Goal: Task Accomplishment & Management: Manage account settings

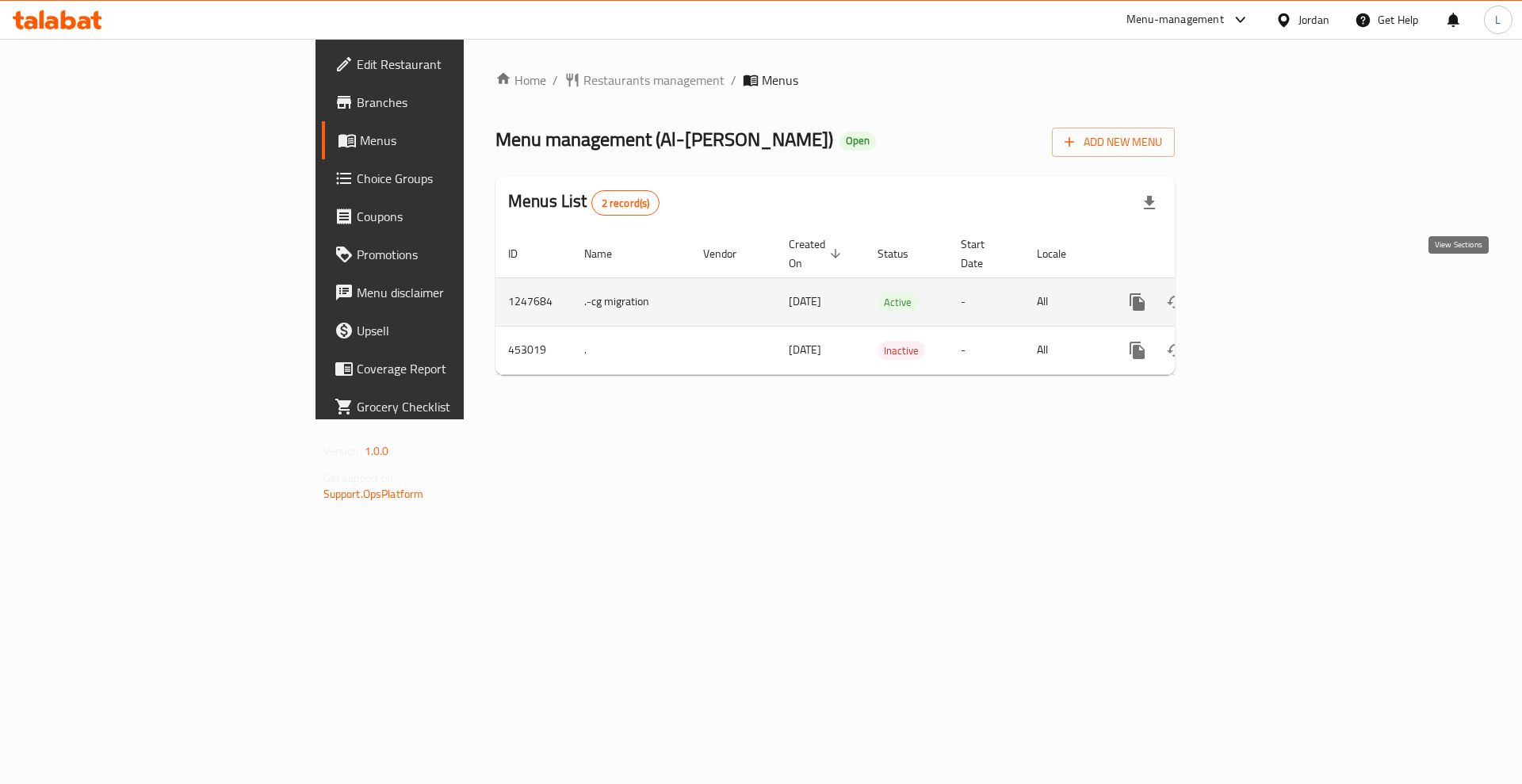
click at [1261, 293] on icon "enhanced table" at bounding box center [1251, 302] width 19 height 19
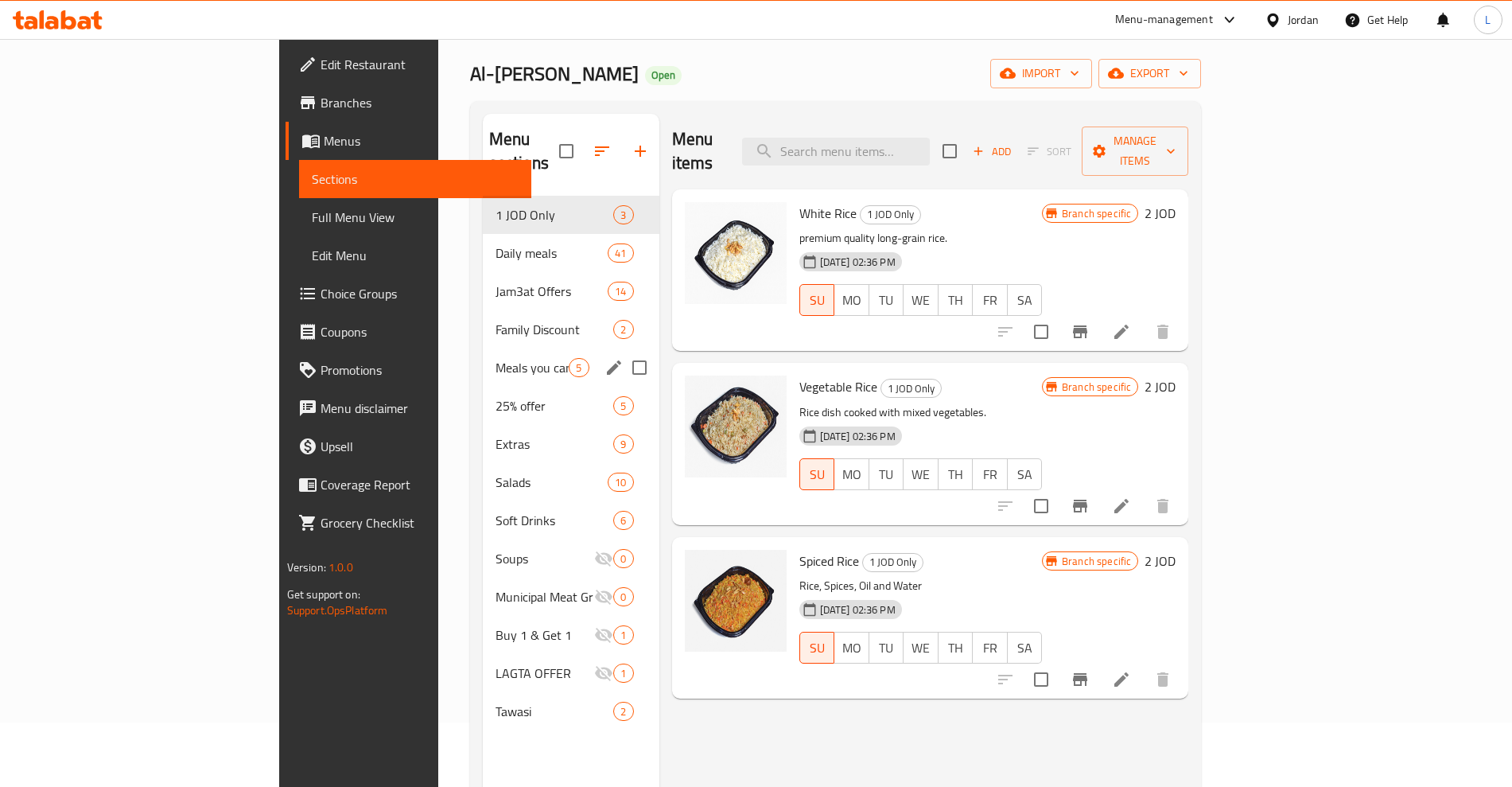
scroll to position [99, 0]
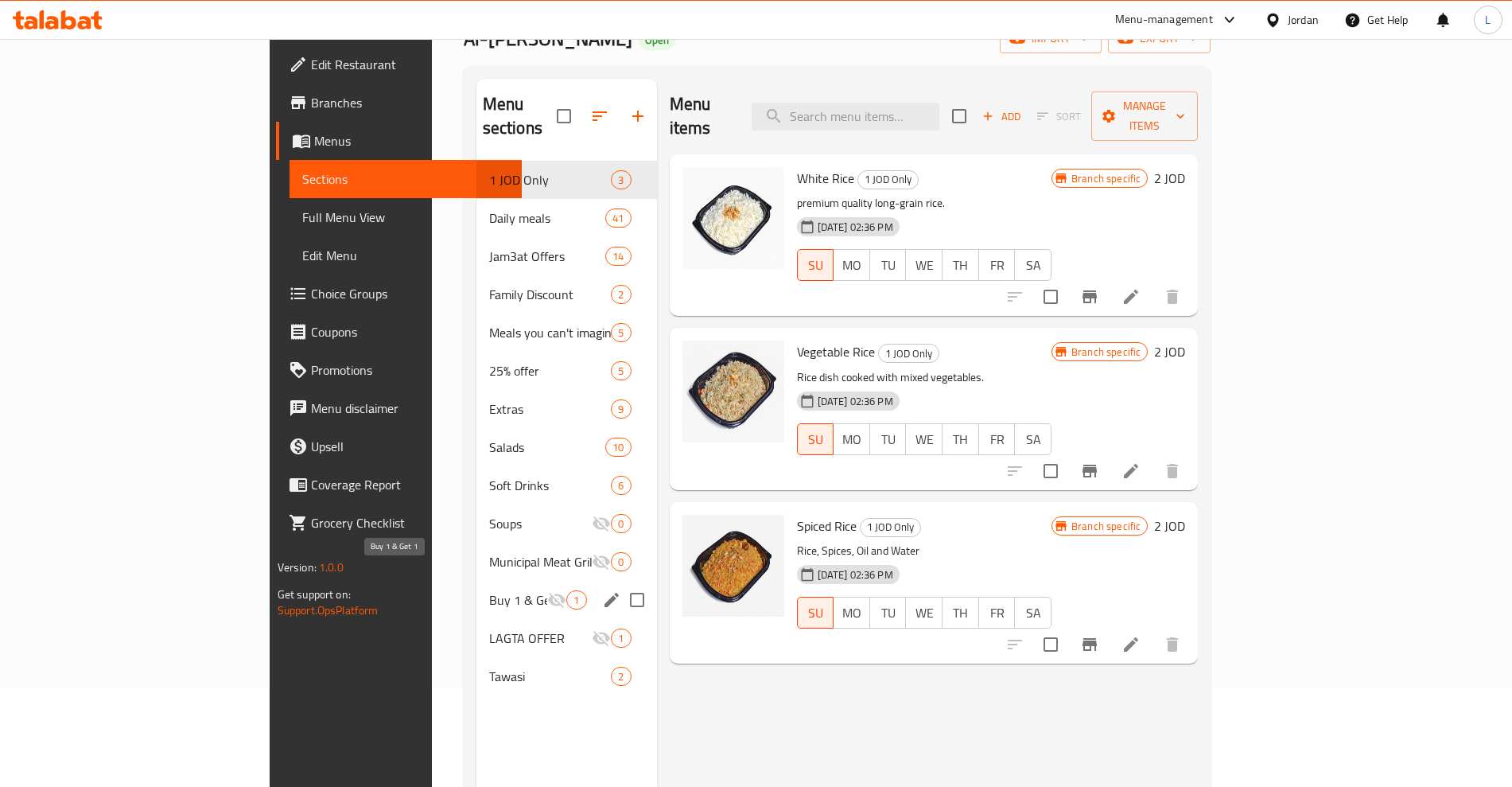
click at [489, 590] on span "Buy 1 & Get 1" at bounding box center [518, 599] width 59 height 19
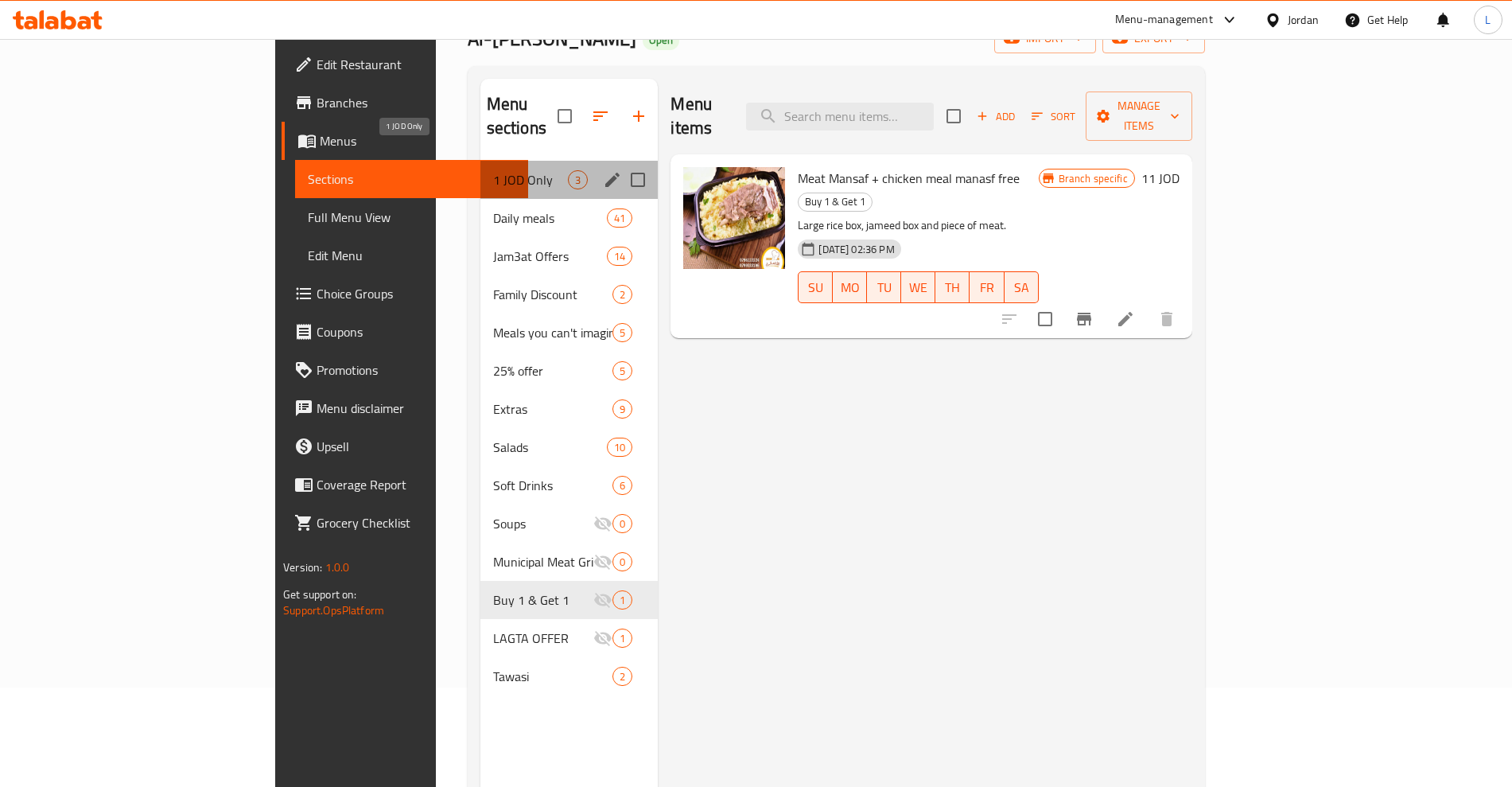
click at [493, 170] on span "1 JOD Only" at bounding box center [531, 179] width 76 height 19
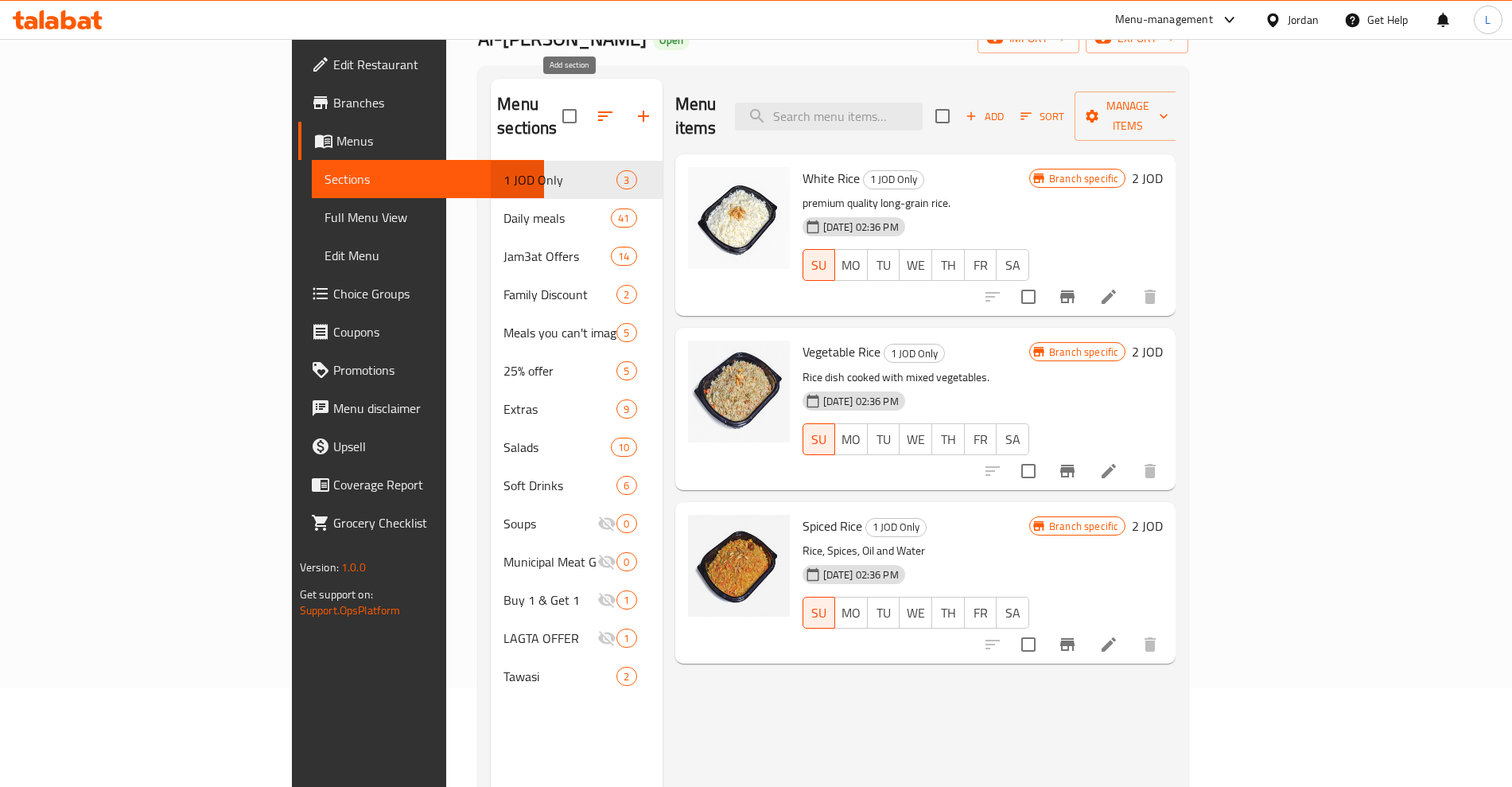
click at [634, 107] on icon "button" at bounding box center [643, 116] width 19 height 19
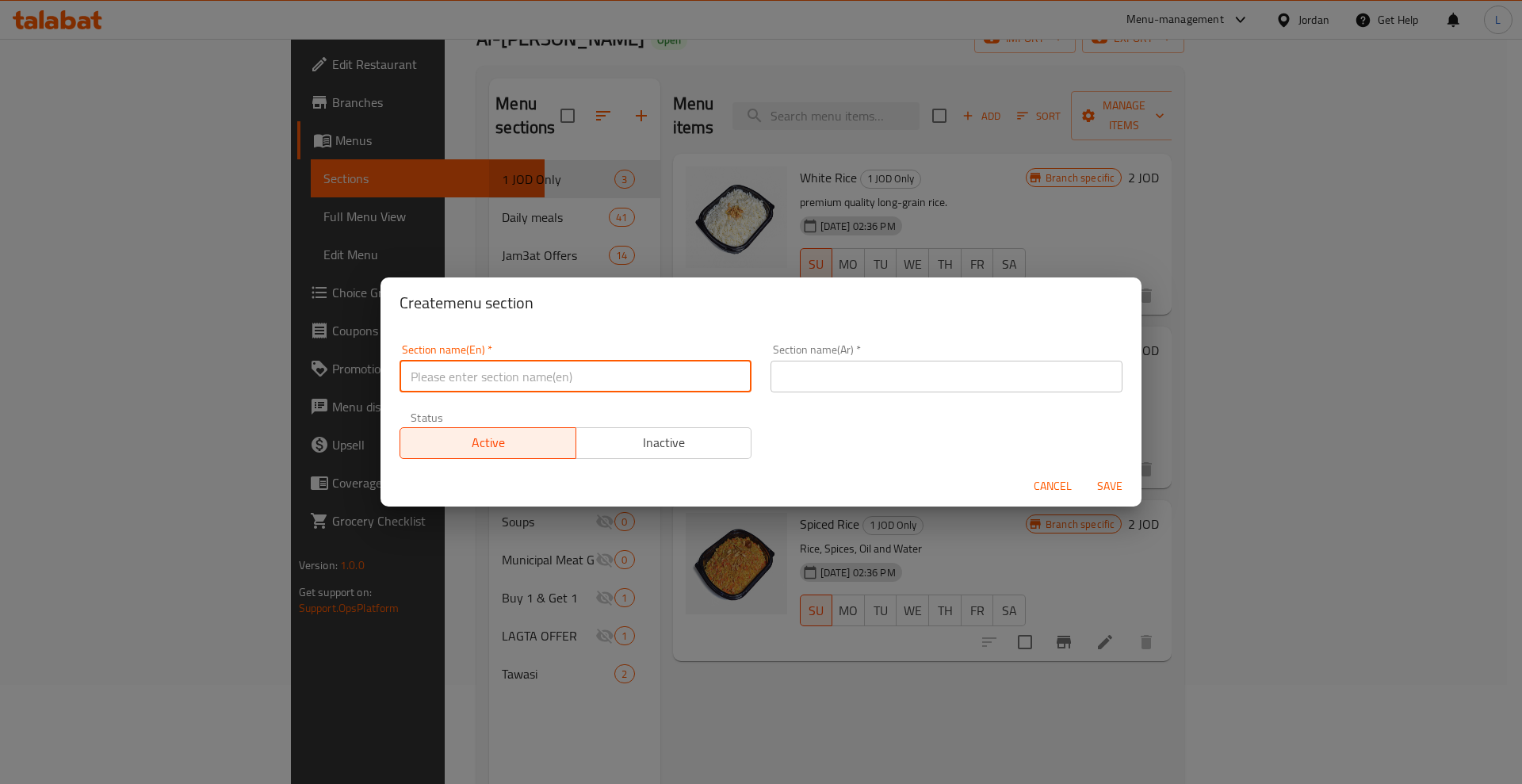
click at [549, 376] on input "text" at bounding box center [576, 376] width 352 height 32
type input "Buy 1 get 1 Free"
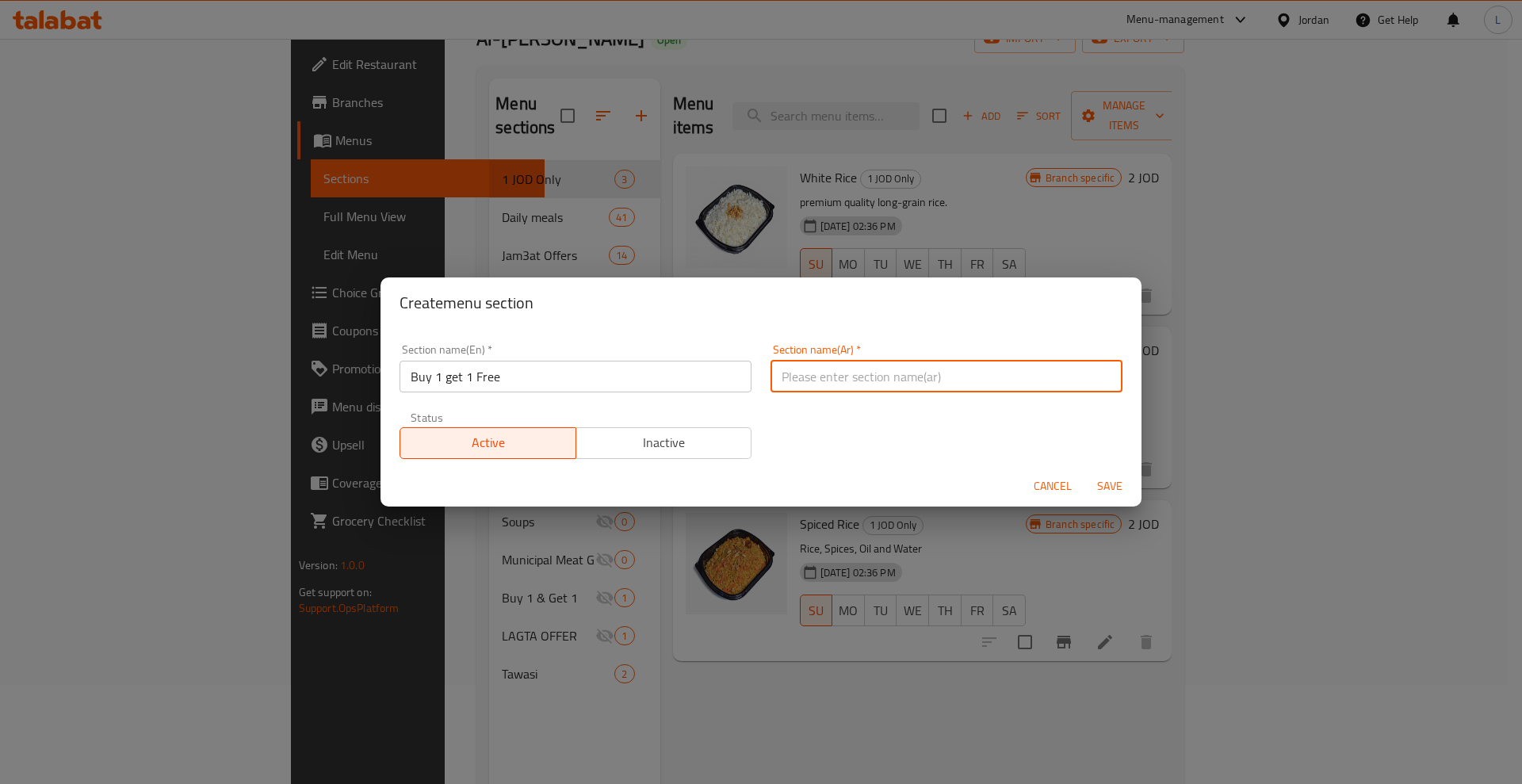
click at [834, 382] on input "text" at bounding box center [946, 376] width 352 height 32
type input "1 علينا 1 عليك"
click at [1098, 479] on span "Save" at bounding box center [1109, 486] width 38 height 19
